Goal: Transaction & Acquisition: Obtain resource

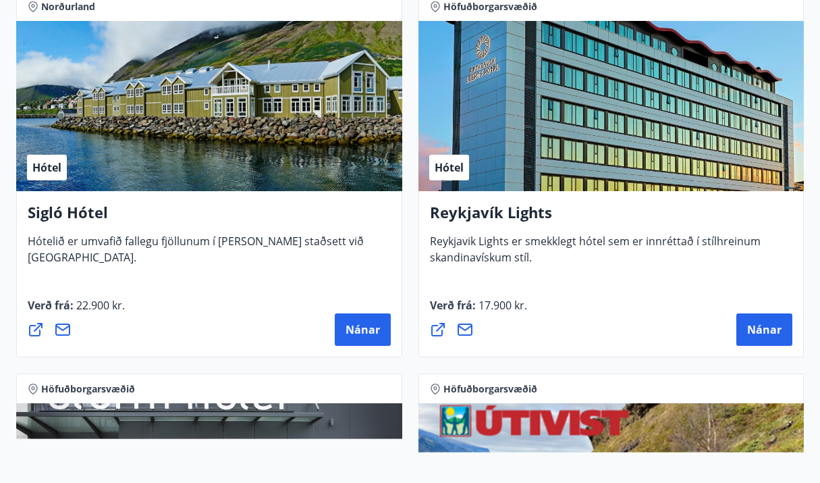
scroll to position [1403, 0]
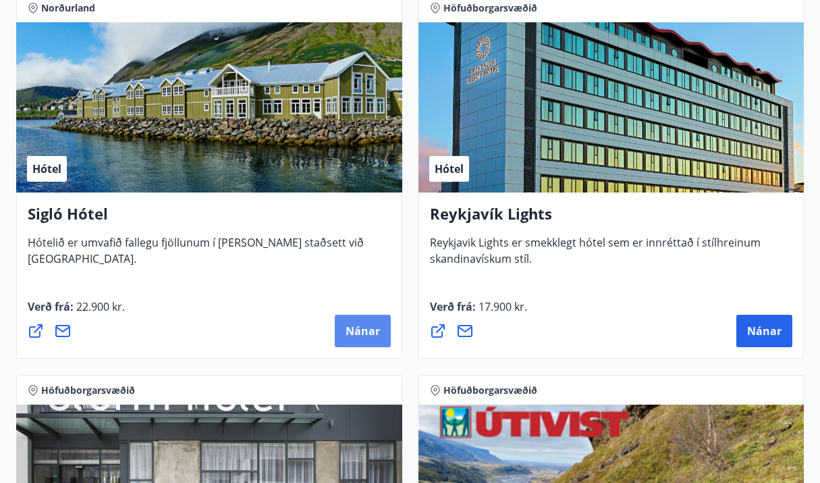
click at [364, 336] on span "Nánar" at bounding box center [363, 330] width 34 height 15
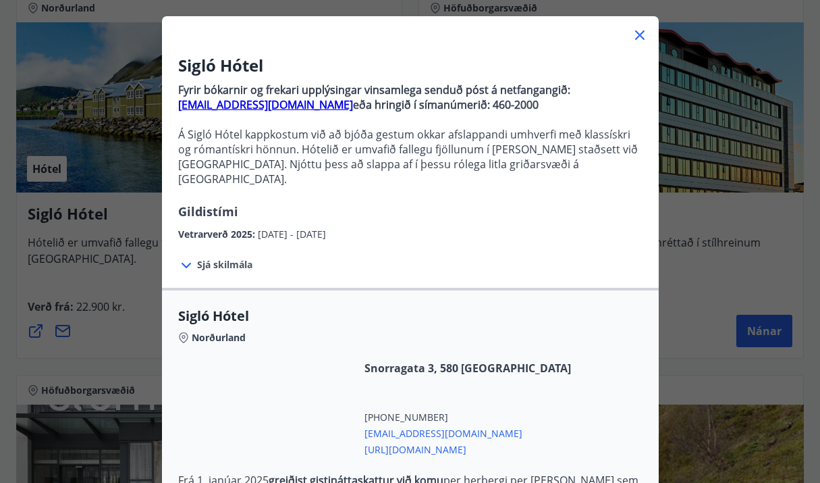
scroll to position [70, 0]
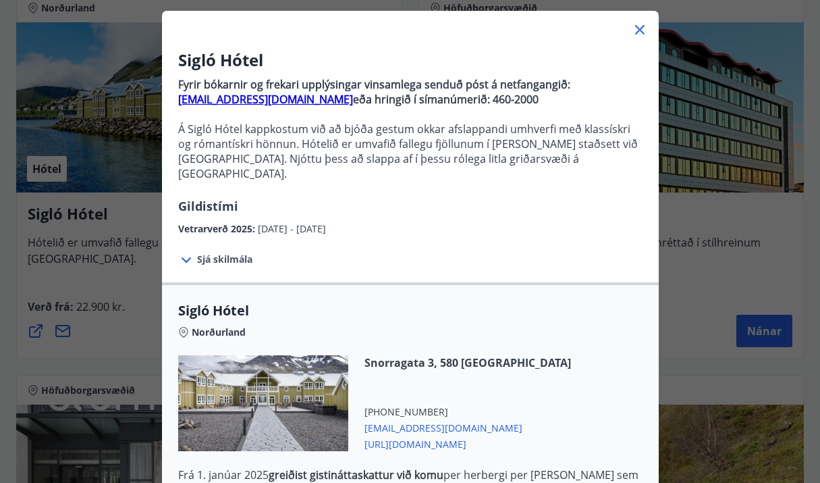
click at [216, 252] on span "Sjá skilmála" at bounding box center [224, 259] width 55 height 14
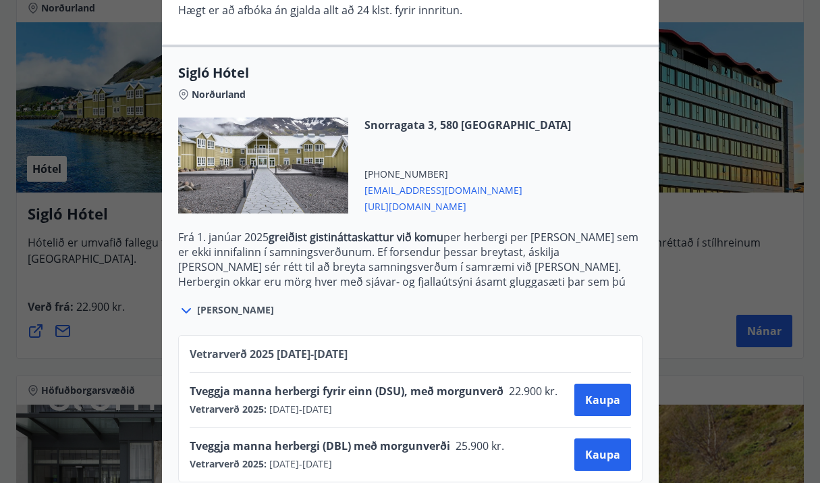
scroll to position [0, 0]
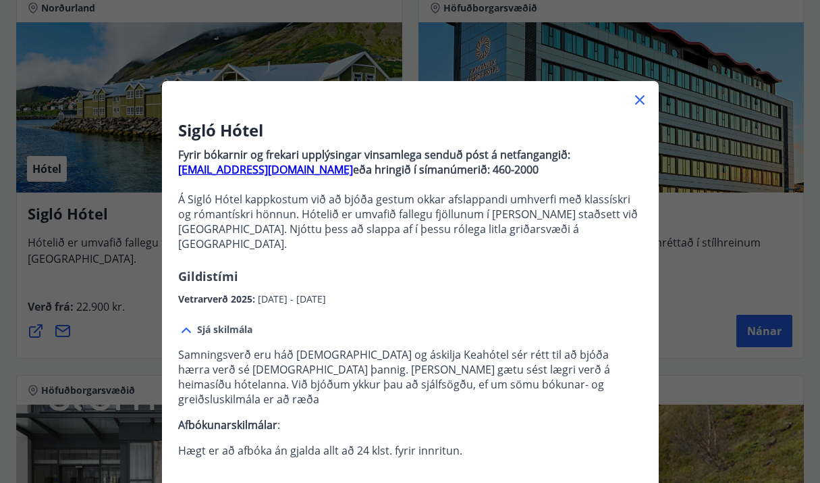
click at [639, 98] on icon at bounding box center [639, 99] width 9 height 9
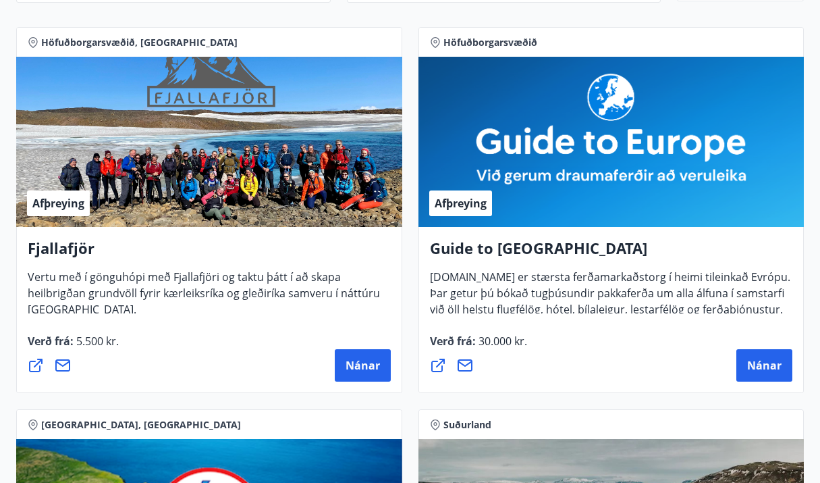
scroll to position [231, 0]
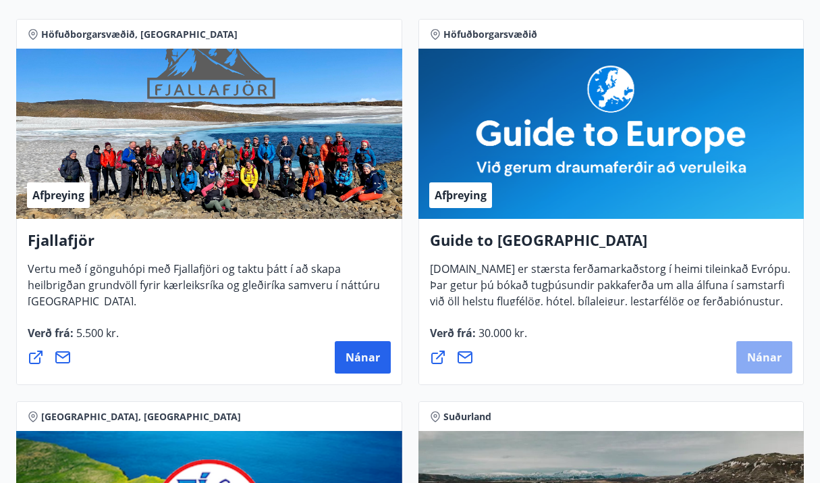
click at [776, 359] on span "Nánar" at bounding box center [764, 357] width 34 height 15
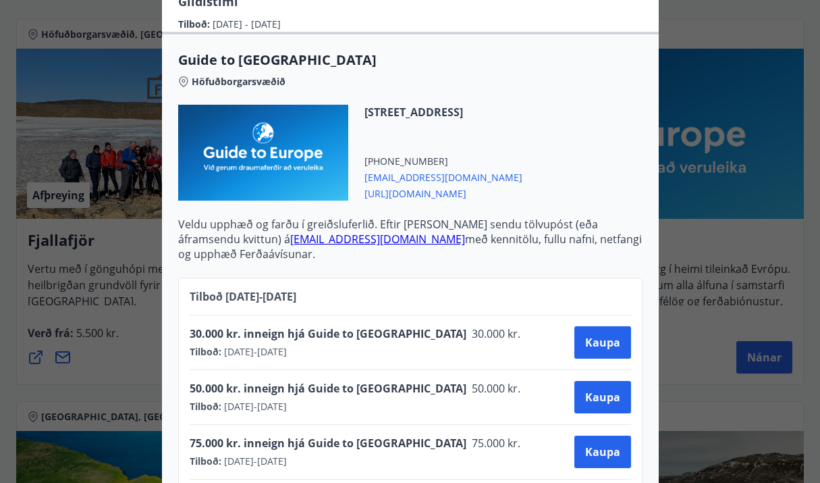
scroll to position [601, 0]
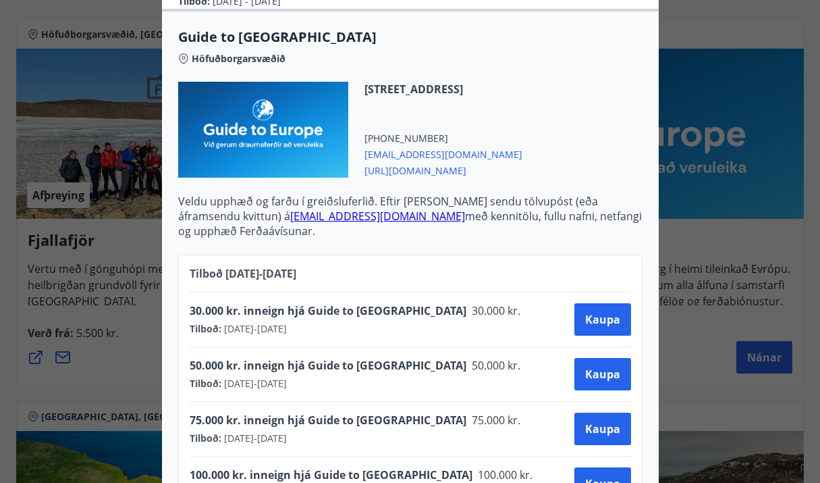
click at [745, 55] on div "Guide to [GEOGRAPHIC_DATA] Notkunarleiðbeiningar: Til að nýta Ferðaávísun á [DO…" at bounding box center [410, 241] width 820 height 483
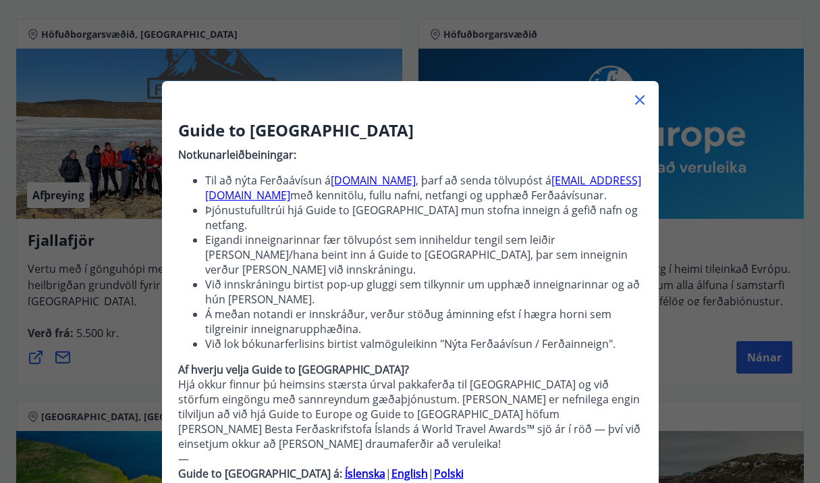
click at [640, 99] on icon at bounding box center [639, 99] width 9 height 9
